Goal: Task Accomplishment & Management: Use online tool/utility

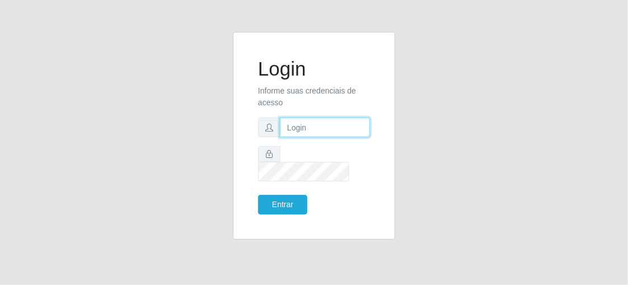
type input "[EMAIL_ADDRESS][DOMAIN_NAME]"
click at [284, 137] on input "[EMAIL_ADDRESS][DOMAIN_NAME]" at bounding box center [325, 128] width 90 height 20
drag, startPoint x: 296, startPoint y: 139, endPoint x: 399, endPoint y: 143, distance: 103.0
click at [399, 143] on div "Login Informe suas credenciais de acesso [EMAIL_ADDRESS][DOMAIN_NAME] Entrar" at bounding box center [313, 142] width 179 height 221
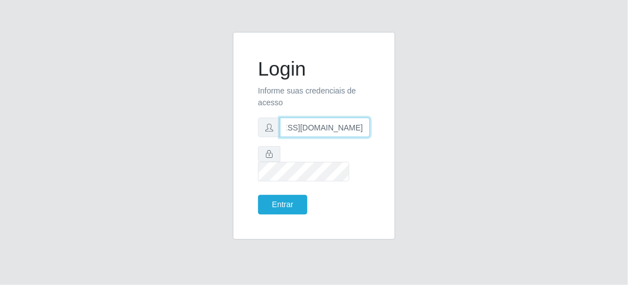
scroll to position [0, 0]
paste input "[EMAIL_ADDRESS][DOMAIN_NAME]"
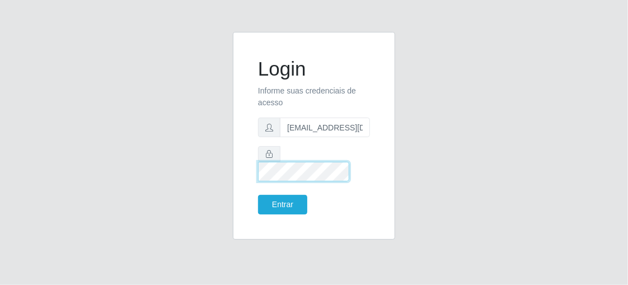
click at [262, 174] on form "Login Informe suas credenciais de acesso [EMAIL_ADDRESS][DOMAIN_NAME] Entrar" at bounding box center [314, 135] width 112 height 157
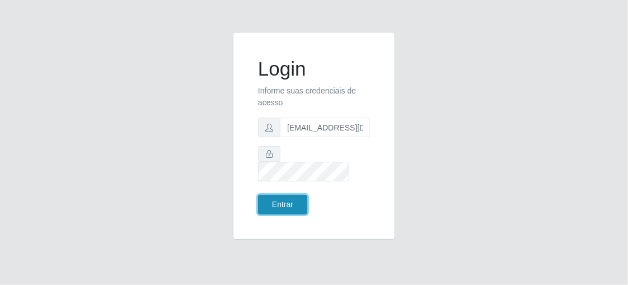
click at [269, 195] on button "Entrar" at bounding box center [282, 205] width 49 height 20
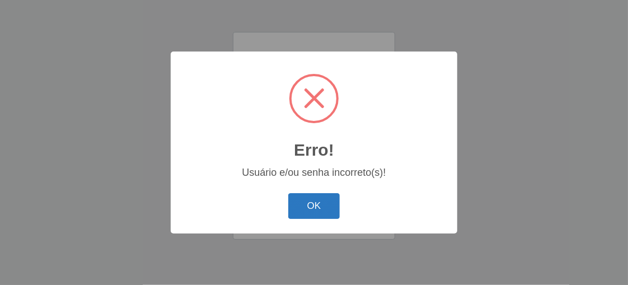
click at [316, 205] on button "OK" at bounding box center [314, 206] width 52 height 26
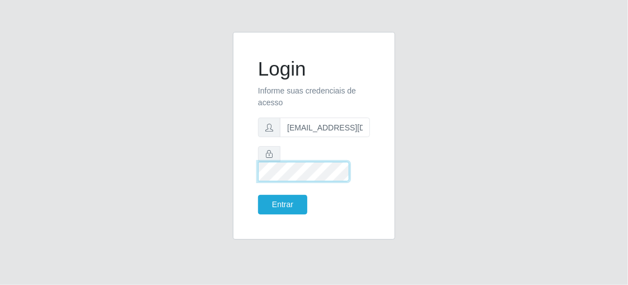
click at [264, 187] on form "Login Informe suas credenciais de acesso [EMAIL_ADDRESS][DOMAIN_NAME] Entrar" at bounding box center [314, 135] width 112 height 157
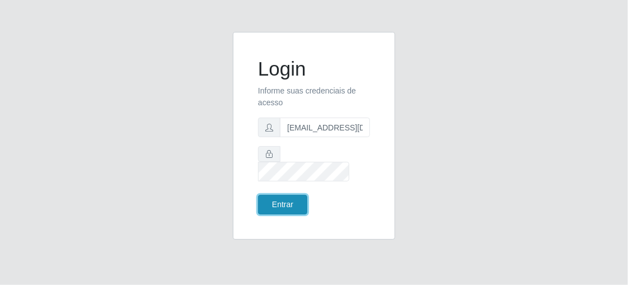
click at [294, 195] on button "Entrar" at bounding box center [282, 205] width 49 height 20
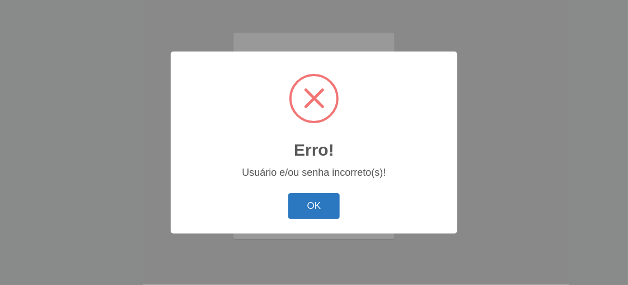
click at [326, 209] on button "OK" at bounding box center [314, 206] width 52 height 26
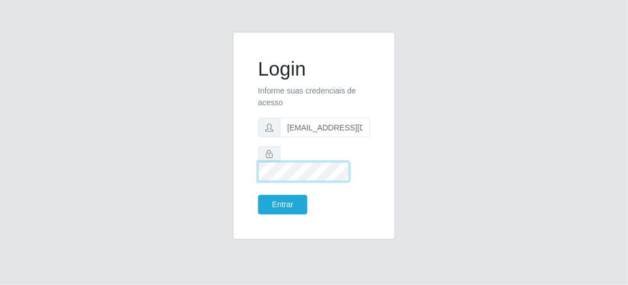
click at [222, 168] on div "Login Informe suas credenciais de acesso [EMAIL_ADDRESS][DOMAIN_NAME] Entrar" at bounding box center [313, 142] width 537 height 221
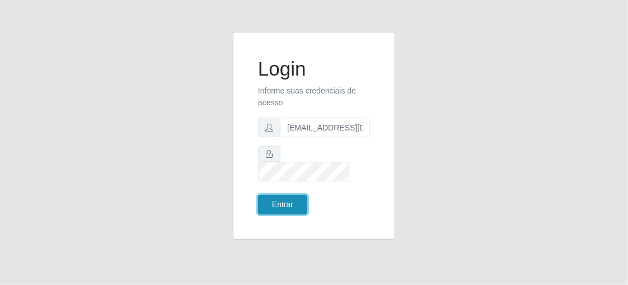
click at [296, 195] on button "Entrar" at bounding box center [282, 205] width 49 height 20
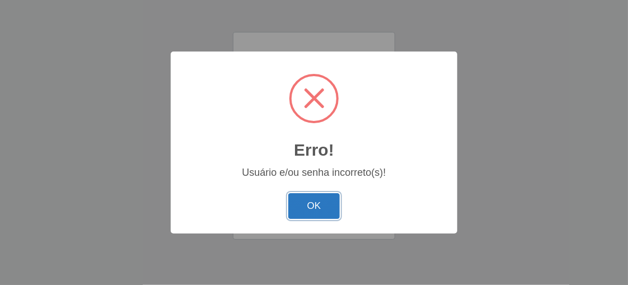
click at [325, 208] on button "OK" at bounding box center [314, 206] width 52 height 26
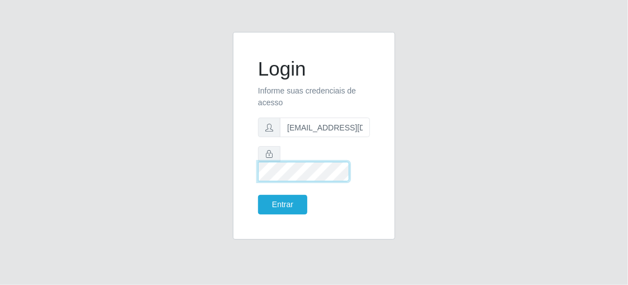
click at [246, 181] on div "Login Informe suas credenciais de acesso [EMAIL_ADDRESS][DOMAIN_NAME] Entrar" at bounding box center [314, 136] width 162 height 208
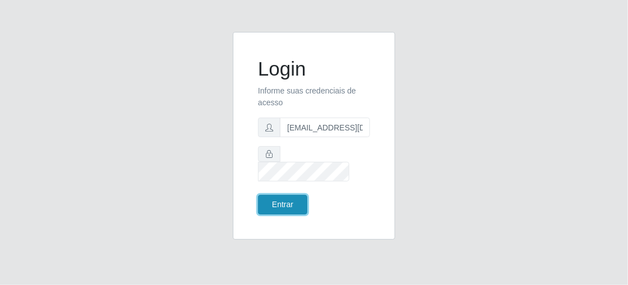
click at [284, 199] on button "Entrar" at bounding box center [282, 205] width 49 height 20
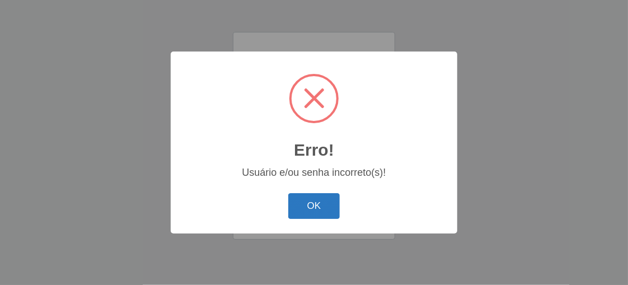
click at [322, 205] on button "OK" at bounding box center [314, 206] width 52 height 26
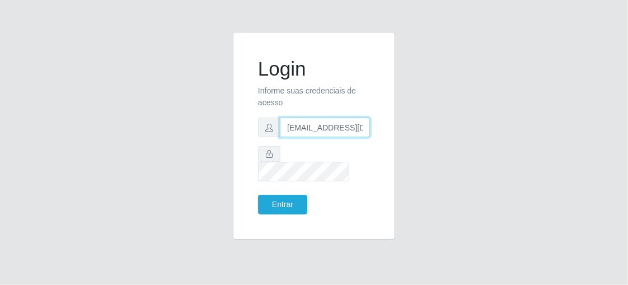
click at [290, 135] on input "[EMAIL_ADDRESS][DOMAIN_NAME]" at bounding box center [325, 128] width 90 height 20
click at [289, 137] on input "[EMAIL_ADDRESS][DOMAIN_NAME]" at bounding box center [325, 128] width 90 height 20
click at [287, 137] on input "[EMAIL_ADDRESS][DOMAIN_NAME]" at bounding box center [325, 128] width 90 height 20
type input "[EMAIL_ADDRESS][DOMAIN_NAME]"
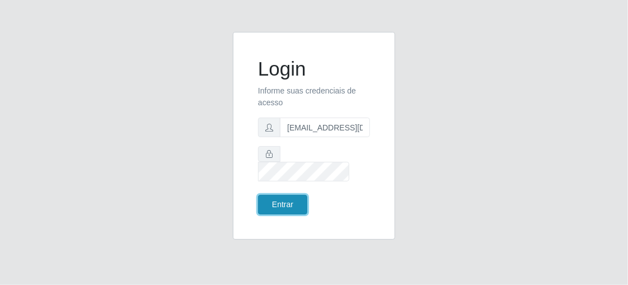
click at [278, 196] on button "Entrar" at bounding box center [282, 205] width 49 height 20
